Goal: Task Accomplishment & Management: Use online tool/utility

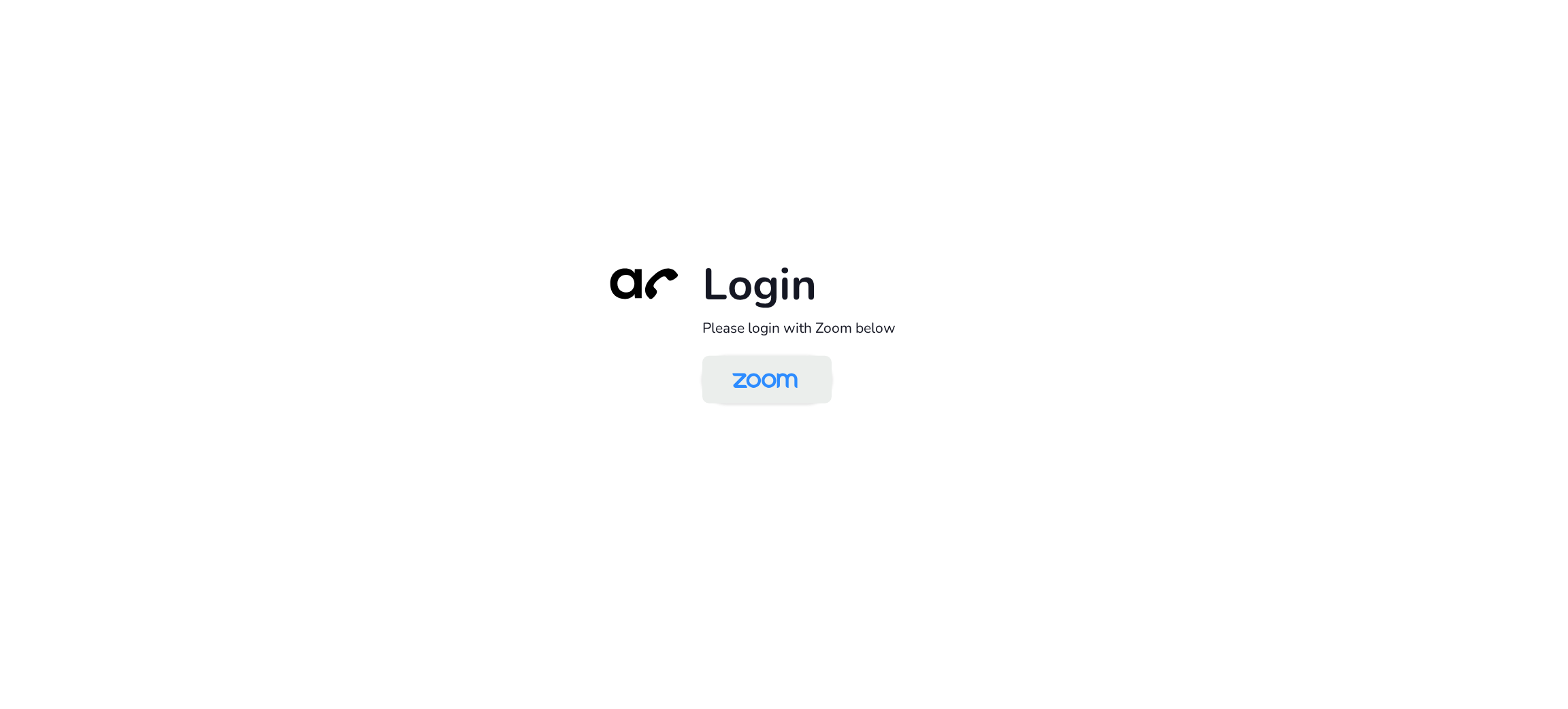
click at [744, 385] on img at bounding box center [765, 380] width 94 height 44
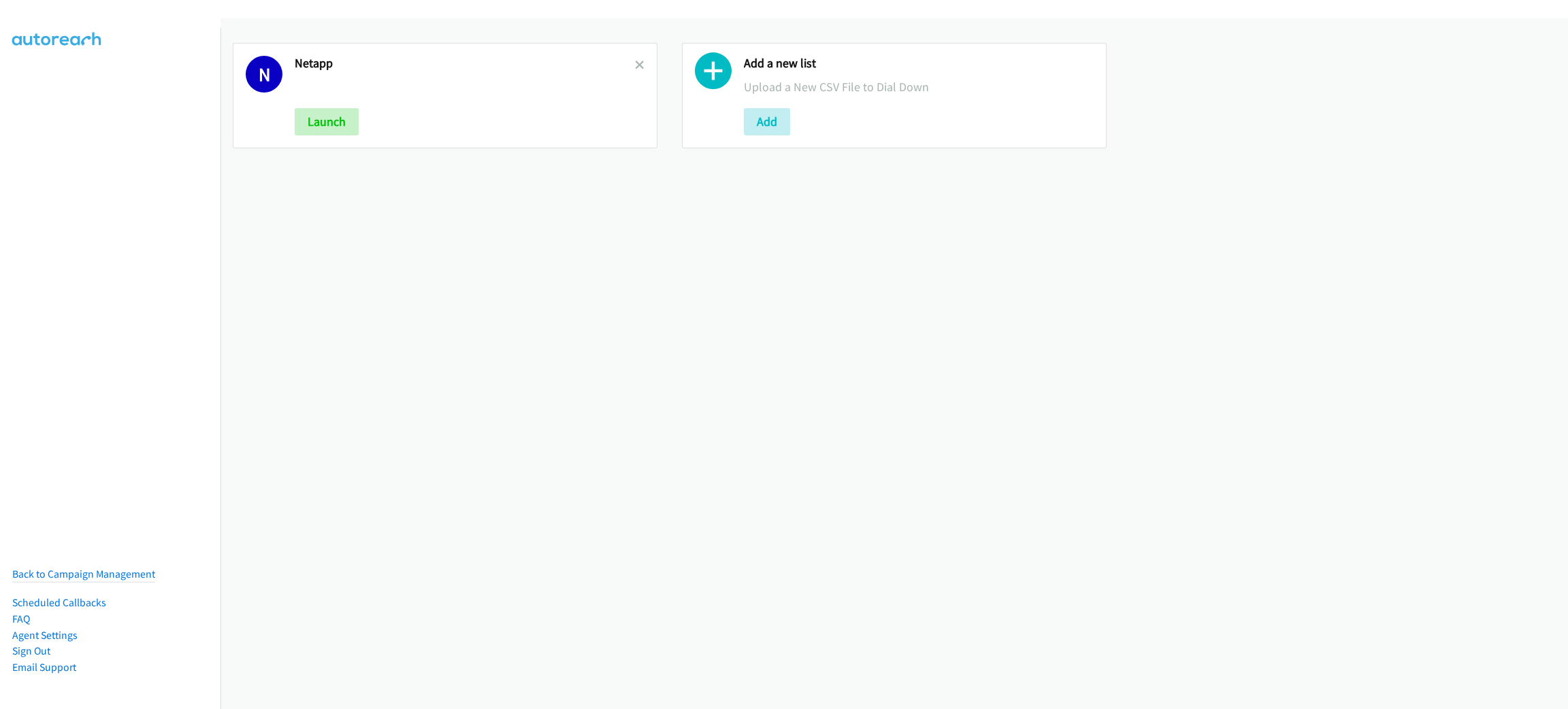
click at [639, 56] on div "N Netapp Launch" at bounding box center [445, 95] width 424 height 105
click at [636, 61] on icon at bounding box center [639, 66] width 9 height 9
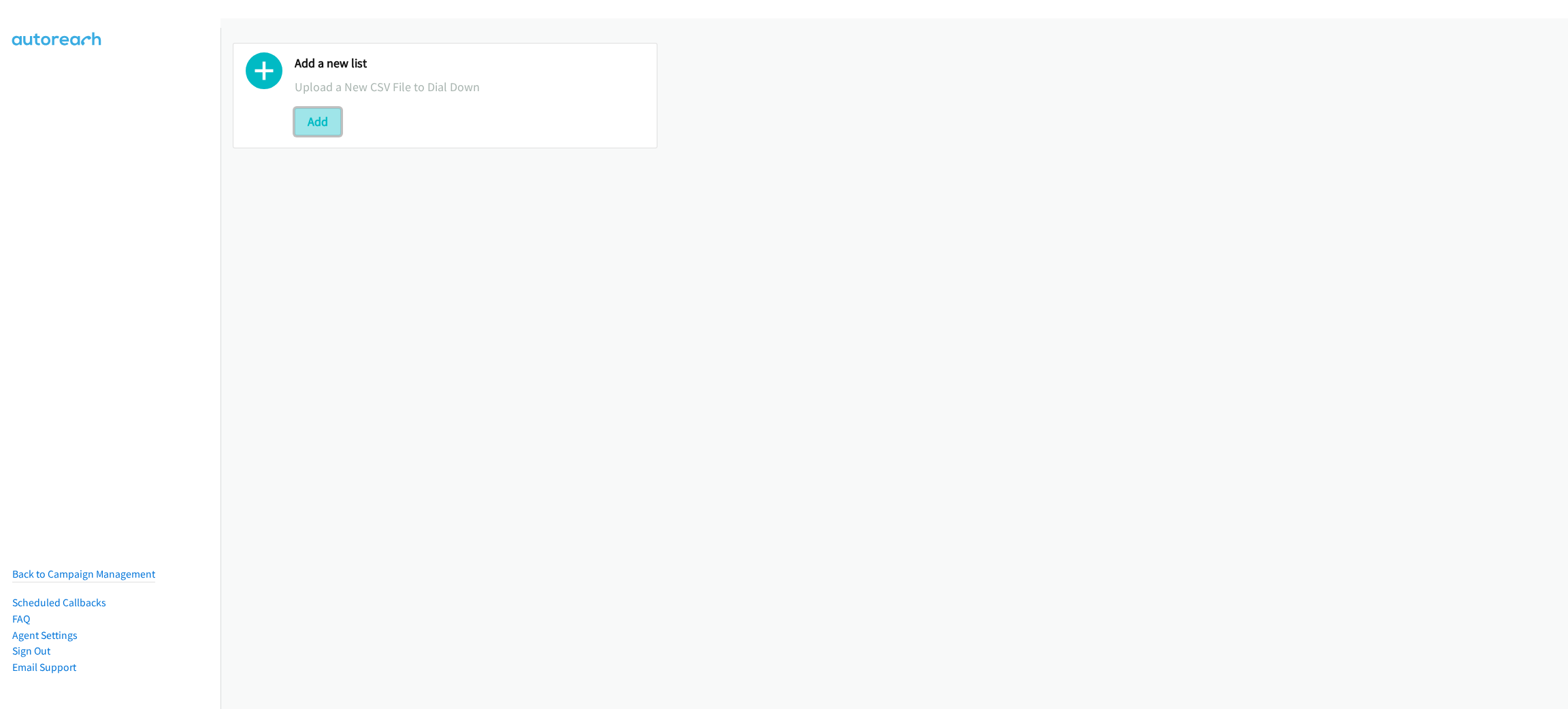
click at [320, 122] on button "Add" at bounding box center [317, 122] width 46 height 27
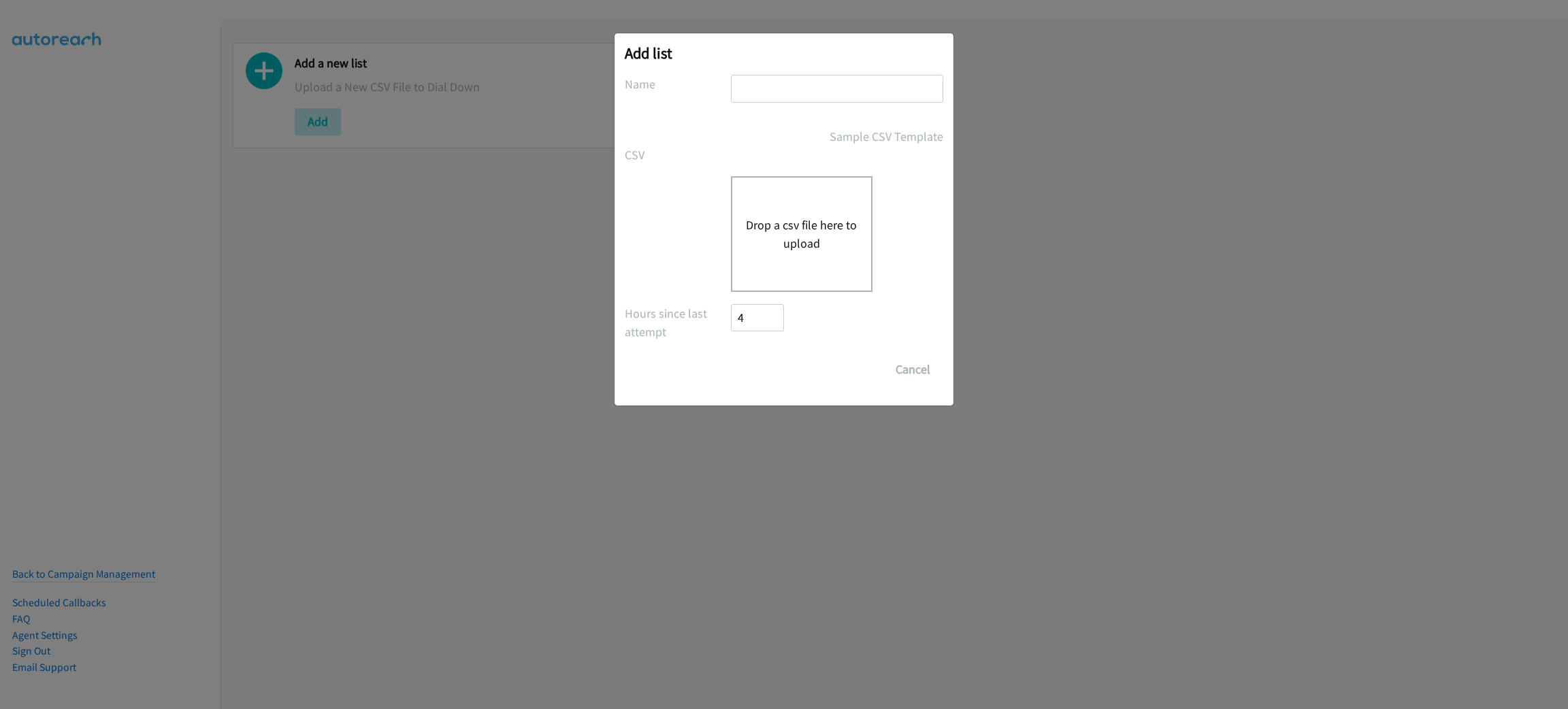
click at [831, 242] on button "Drop a csv file here to upload" at bounding box center [802, 234] width 112 height 37
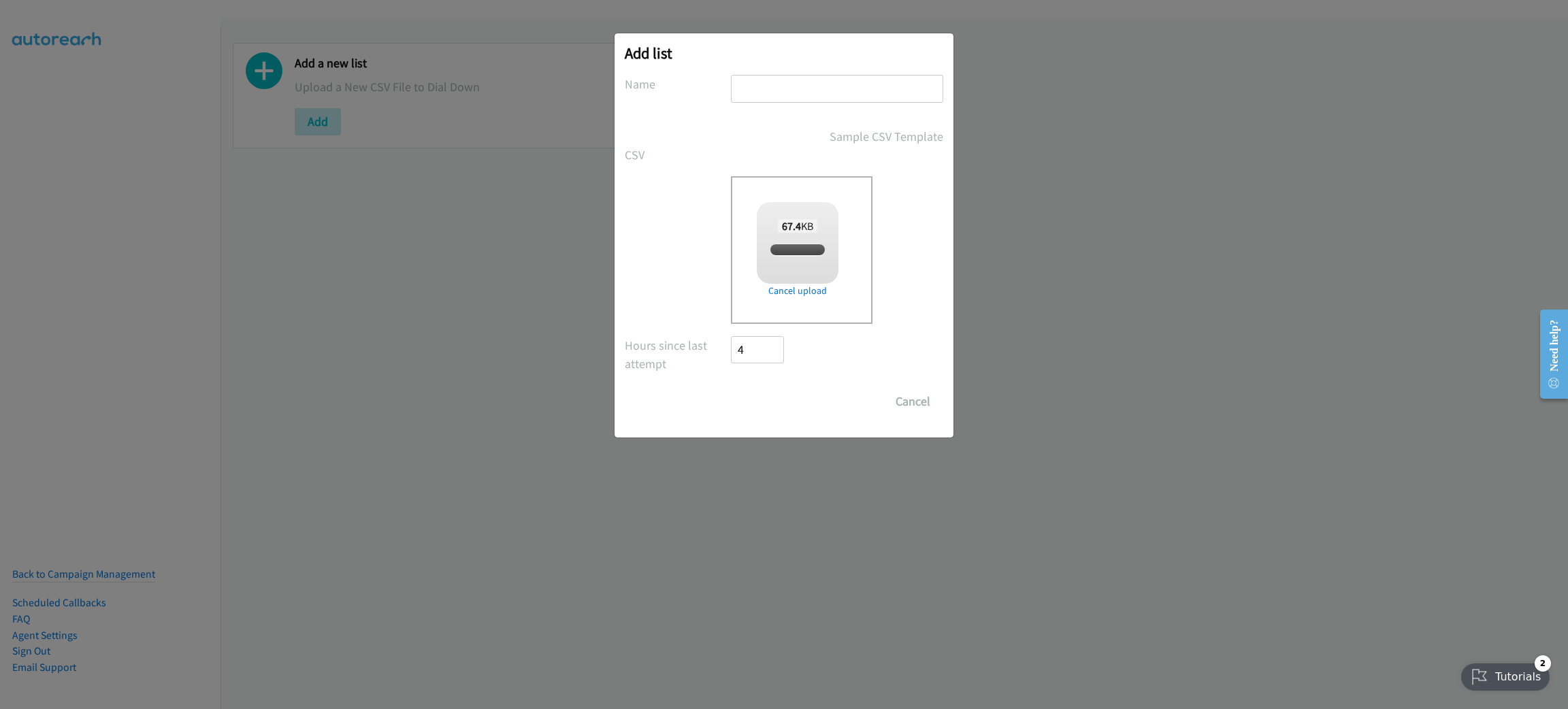
checkbox input "true"
click at [816, 87] on input "text" at bounding box center [837, 89] width 212 height 28
type input "EPICOR"
click at [779, 395] on input "Save List" at bounding box center [766, 402] width 71 height 27
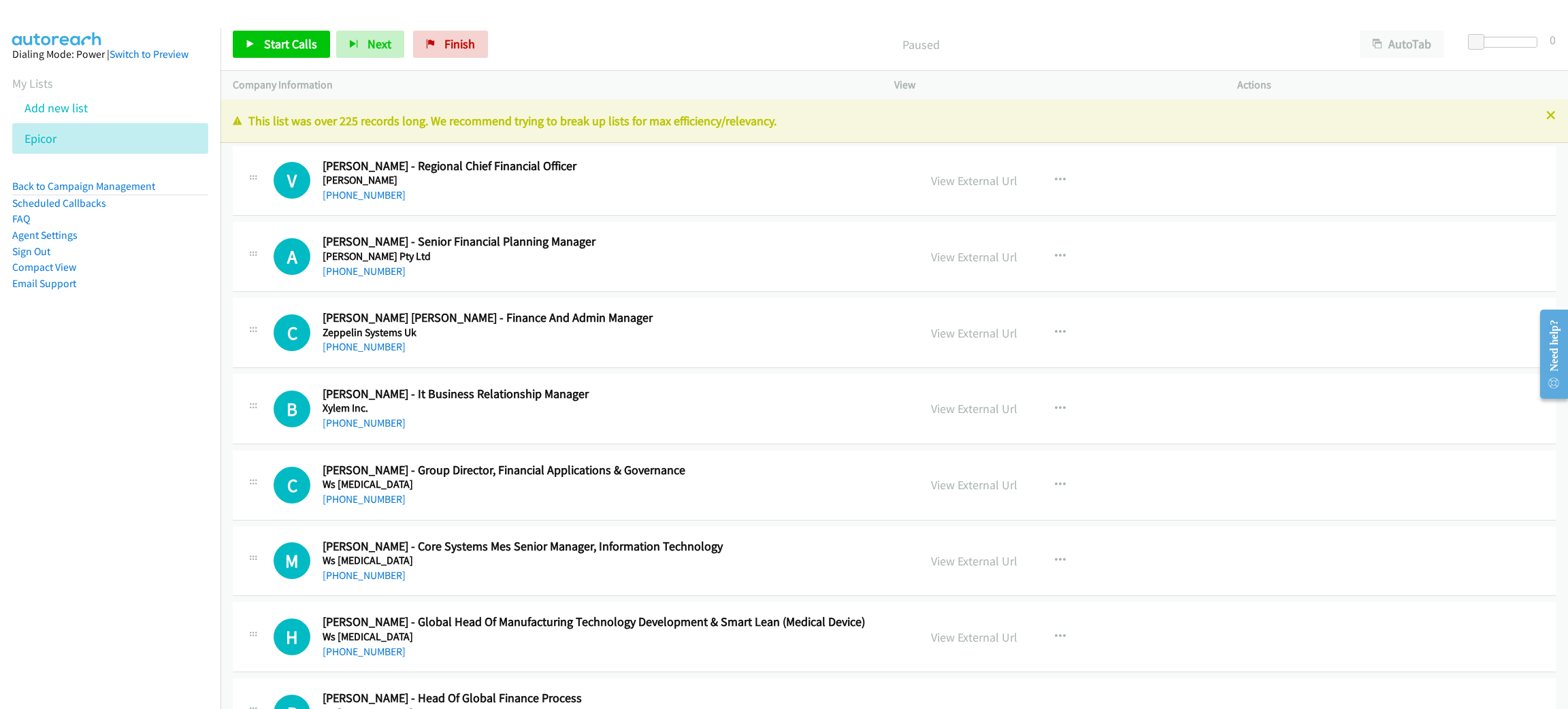
click at [254, 201] on div "V Callback Scheduled Victor Tan - Regional Chief Financial Officer Zwick Roell …" at bounding box center [576, 181] width 662 height 45
click at [760, 35] on p "Paused" at bounding box center [921, 44] width 829 height 18
click at [304, 46] on span "Start Calls" at bounding box center [291, 44] width 53 height 16
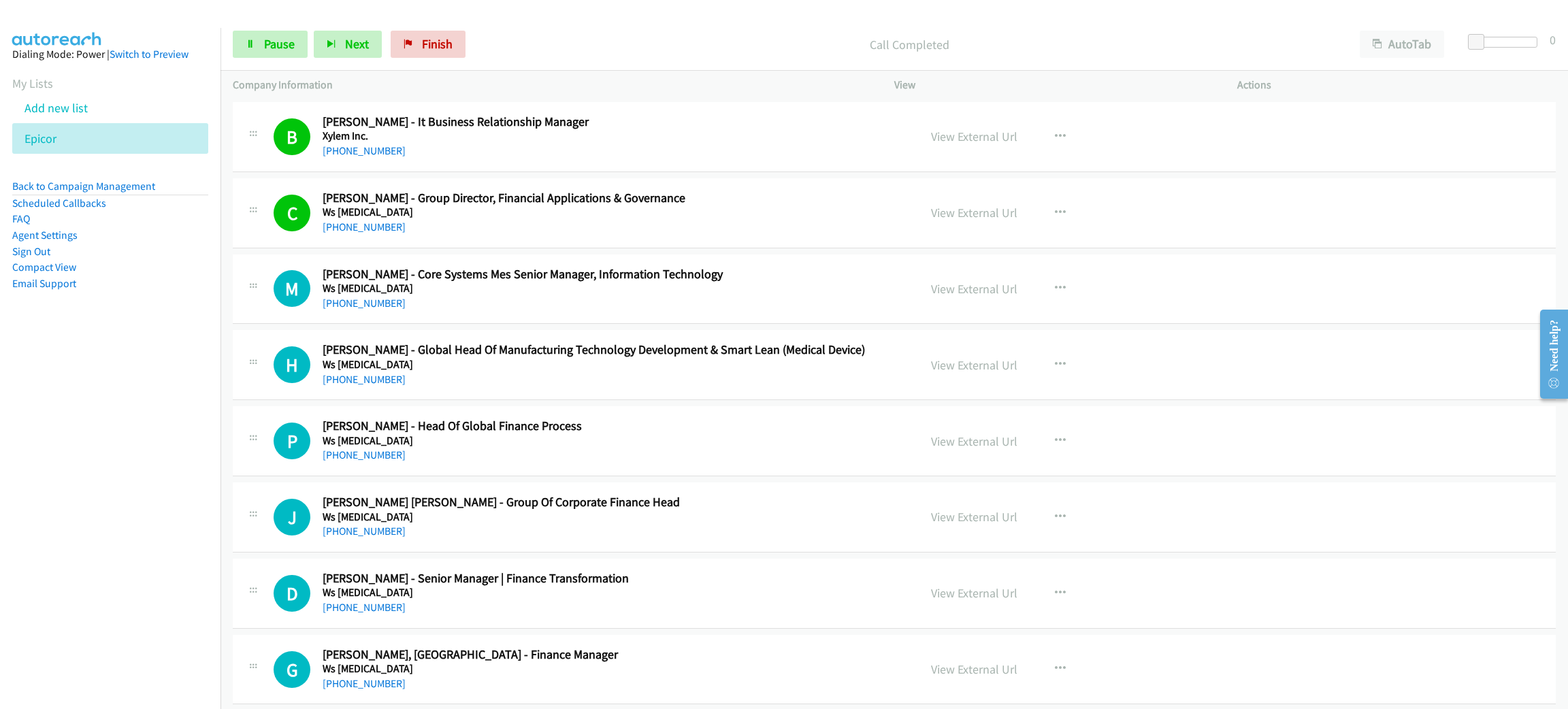
scroll to position [305, 0]
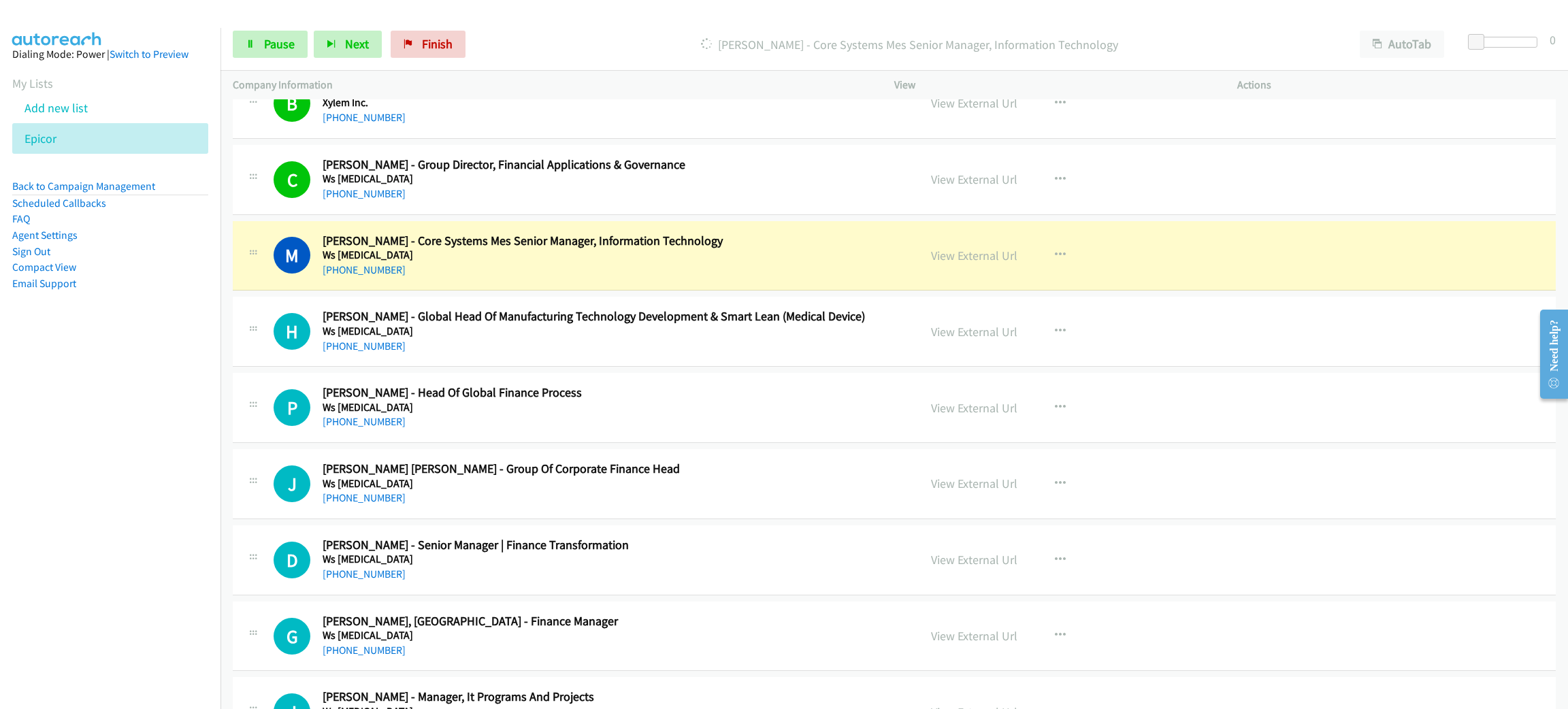
click at [117, 440] on nav "Dialing Mode: Power | Switch to Preview My Lists Add new list Epicor Back to Ca…" at bounding box center [110, 382] width 221 height 709
click at [264, 40] on span "Pause" at bounding box center [279, 44] width 30 height 16
click at [950, 257] on link "View External Url" at bounding box center [974, 255] width 87 height 16
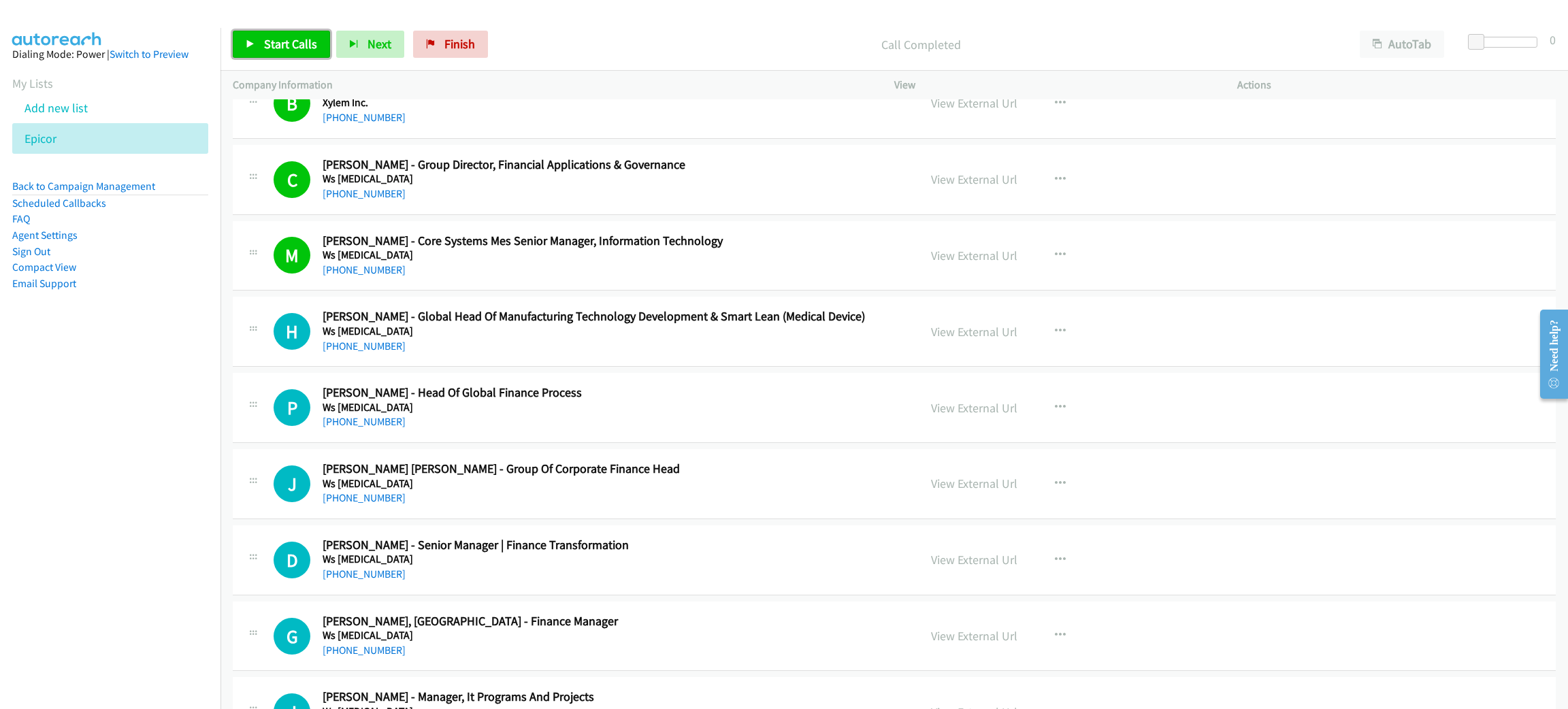
click at [309, 47] on span "Start Calls" at bounding box center [291, 44] width 53 height 16
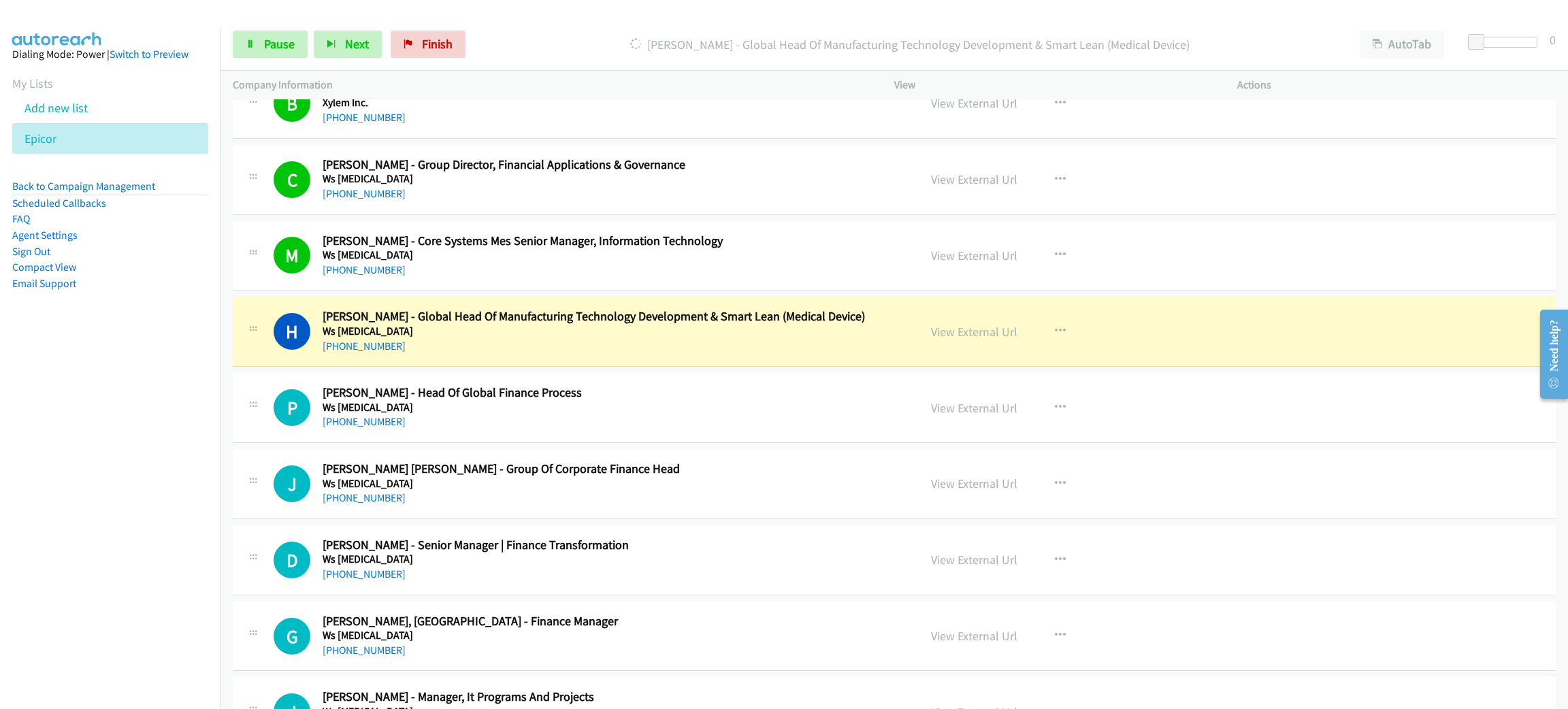
click at [79, 448] on nav "Dialing Mode: Power | Switch to Preview My Lists Add new list Epicor Back to Ca…" at bounding box center [110, 382] width 221 height 709
click at [481, 358] on div "H Callback Scheduled Hwi Siong Lim - Global Head Of Manufacturing Technology De…" at bounding box center [894, 331] width 1323 height 70
click at [955, 328] on link "View External Url" at bounding box center [974, 332] width 87 height 16
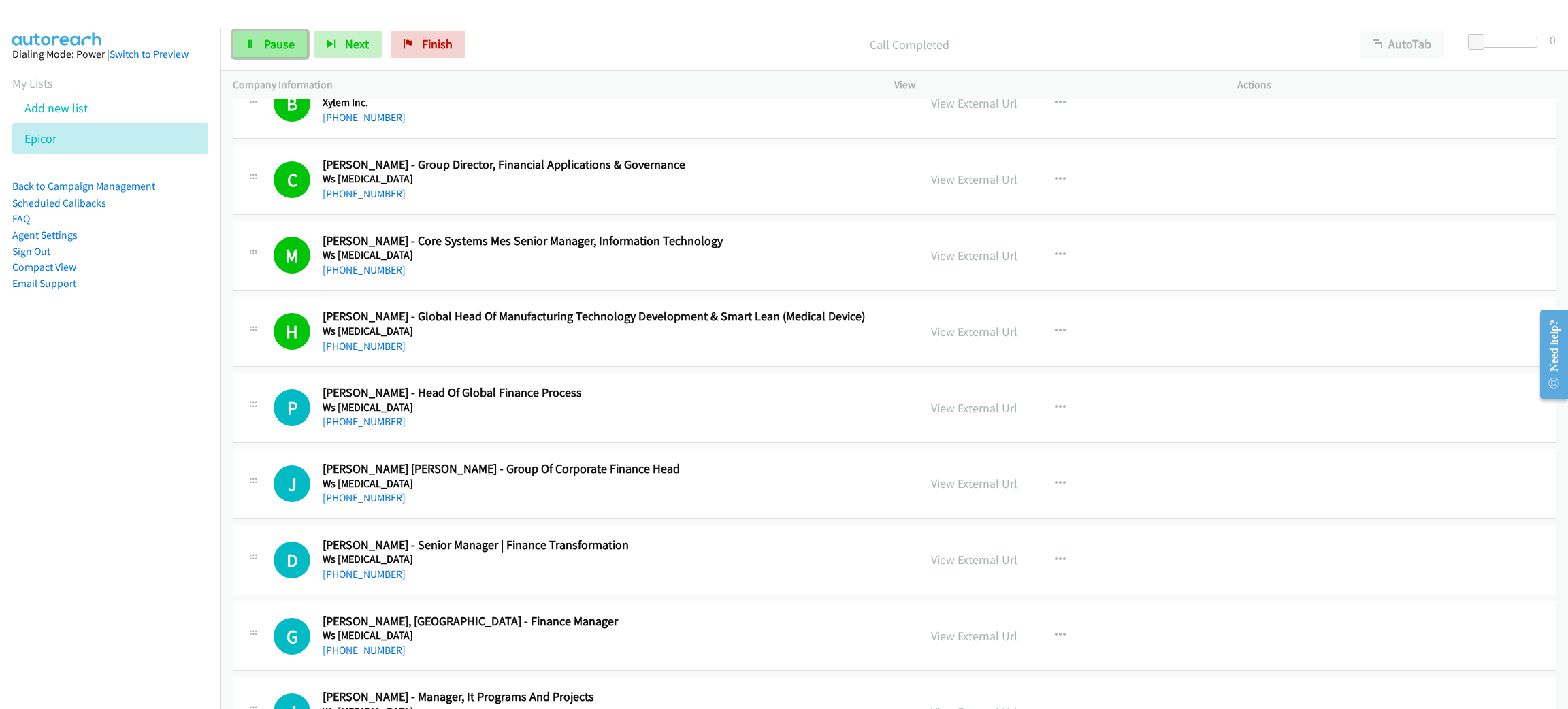
click at [281, 56] on link "Pause" at bounding box center [271, 44] width 75 height 27
